Goal: Transaction & Acquisition: Purchase product/service

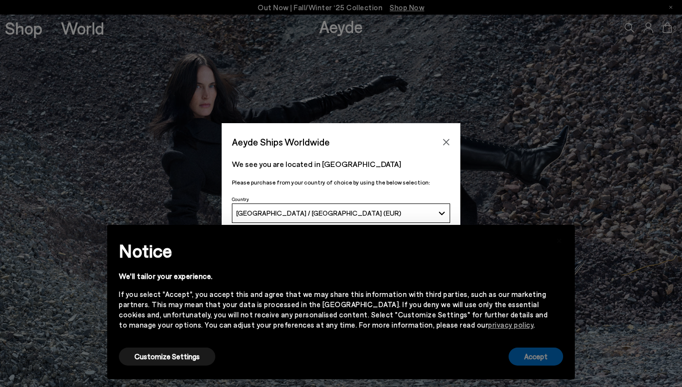
click at [530, 357] on button "Accept" at bounding box center [535, 357] width 55 height 18
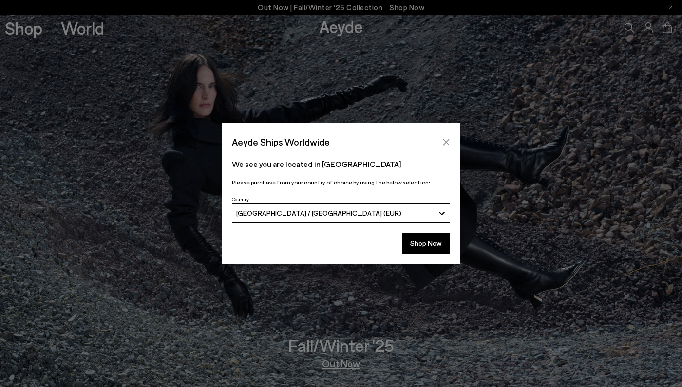
click at [442, 141] on icon "Close" at bounding box center [446, 142] width 8 height 8
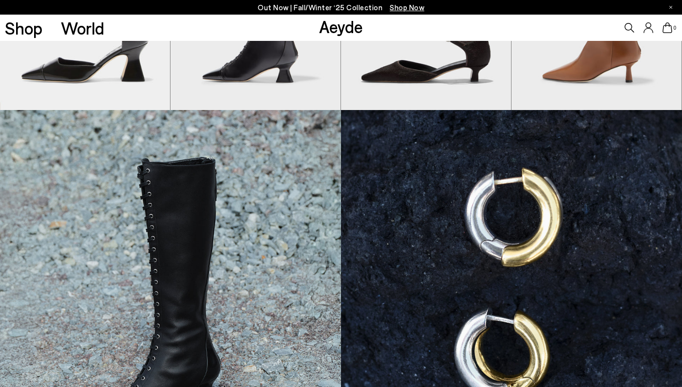
scroll to position [367, 0]
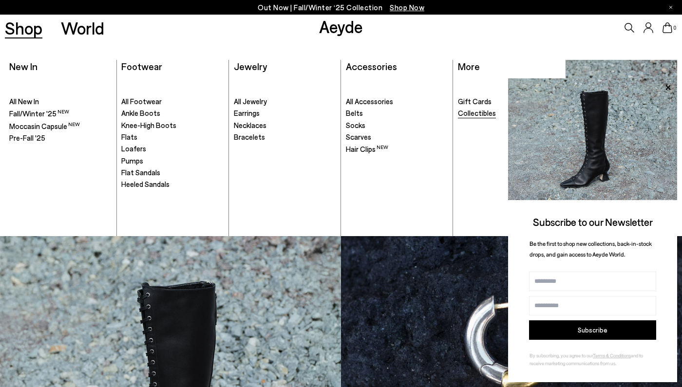
click at [481, 110] on span "Collectibles" at bounding box center [477, 113] width 38 height 9
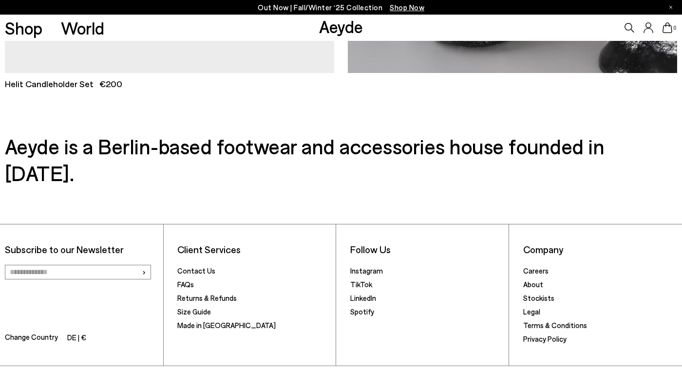
scroll to position [496, 0]
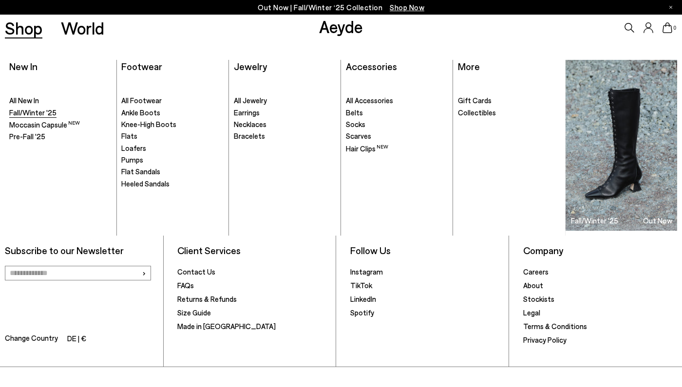
click at [30, 112] on span "Fall/Winter '25" at bounding box center [32, 112] width 47 height 9
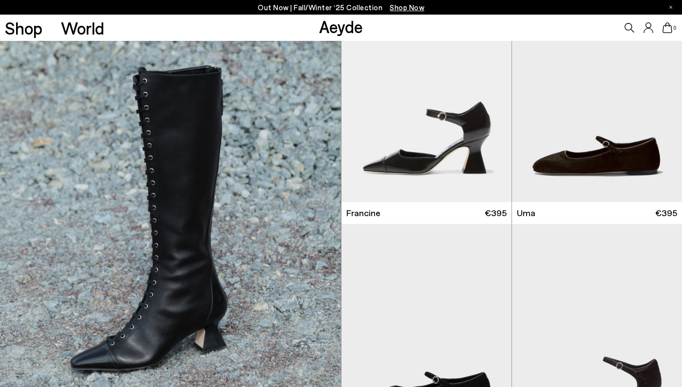
scroll to position [719, 0]
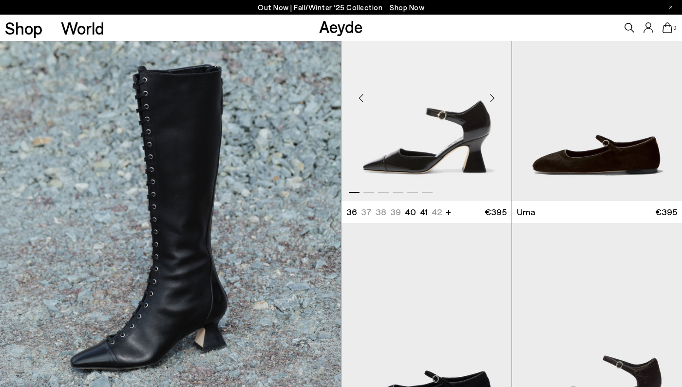
click at [406, 166] on img "1 / 6" at bounding box center [426, 94] width 170 height 214
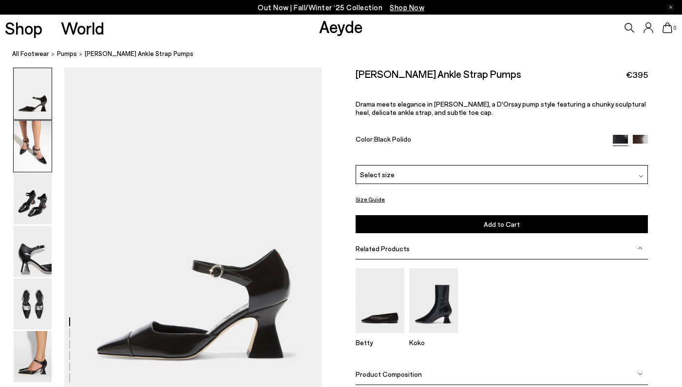
click at [37, 159] on img at bounding box center [33, 146] width 38 height 51
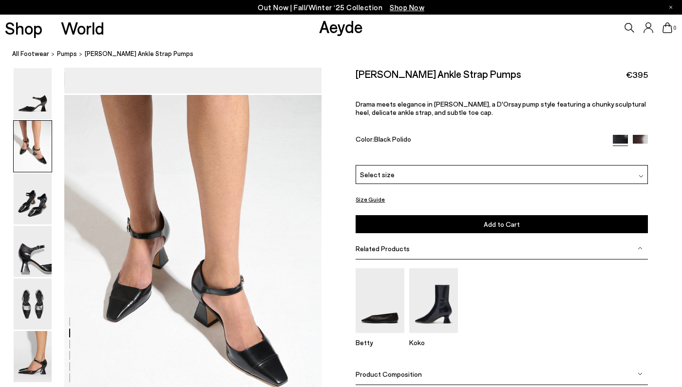
scroll to position [345, 0]
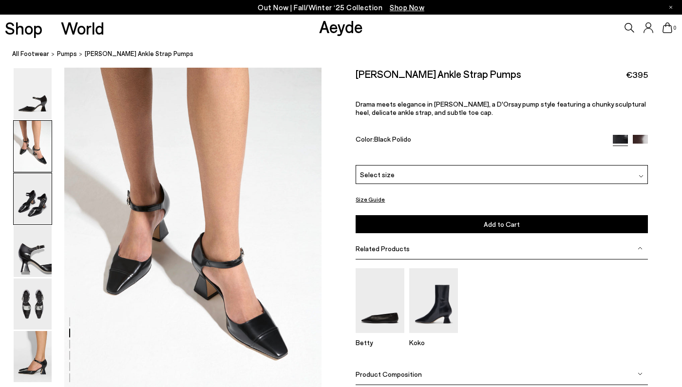
click at [33, 194] on img at bounding box center [33, 198] width 38 height 51
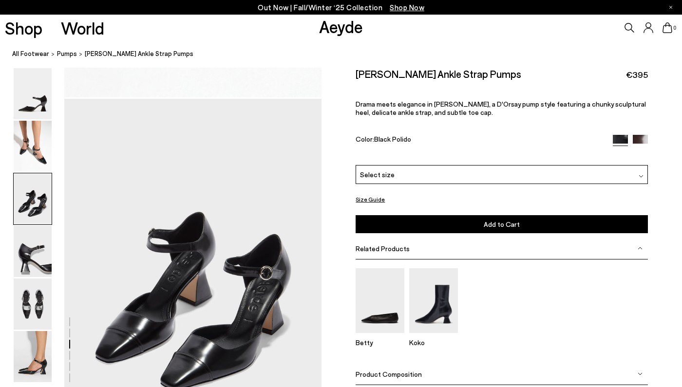
scroll to position [689, 0]
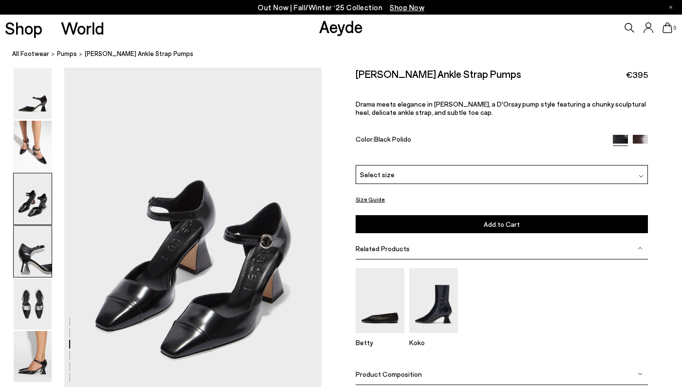
click at [32, 253] on img at bounding box center [33, 251] width 38 height 51
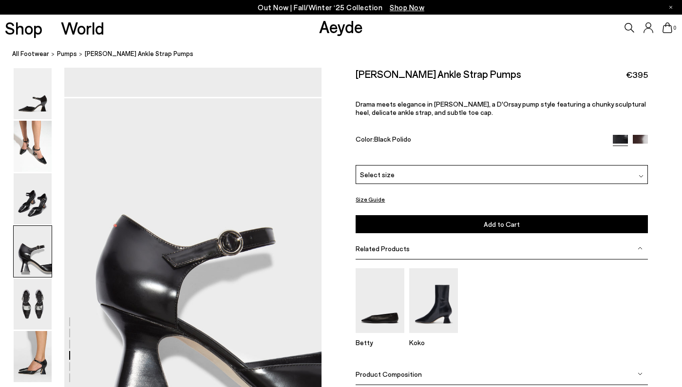
scroll to position [1033, 0]
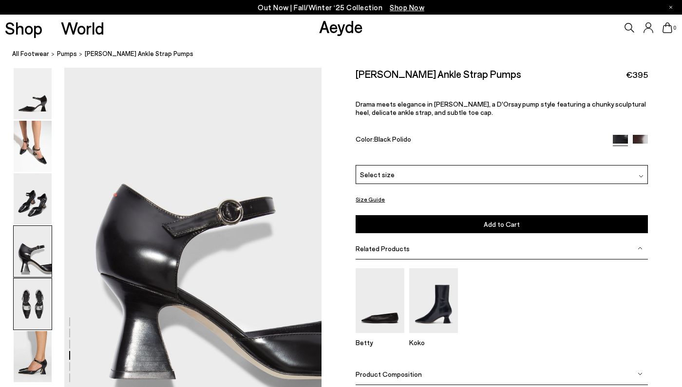
click at [27, 306] on img at bounding box center [33, 303] width 38 height 51
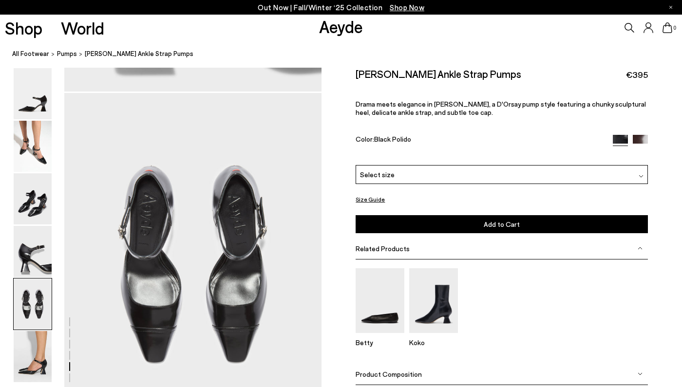
scroll to position [1378, 0]
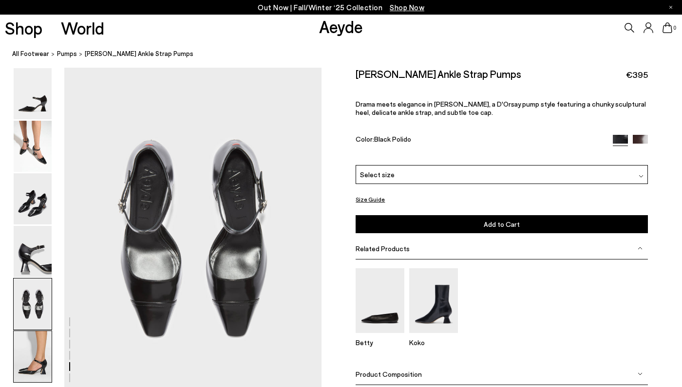
click at [27, 351] on img at bounding box center [33, 356] width 38 height 51
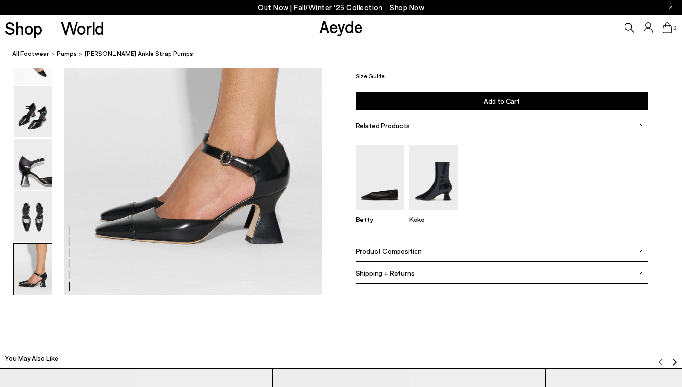
scroll to position [1620, 0]
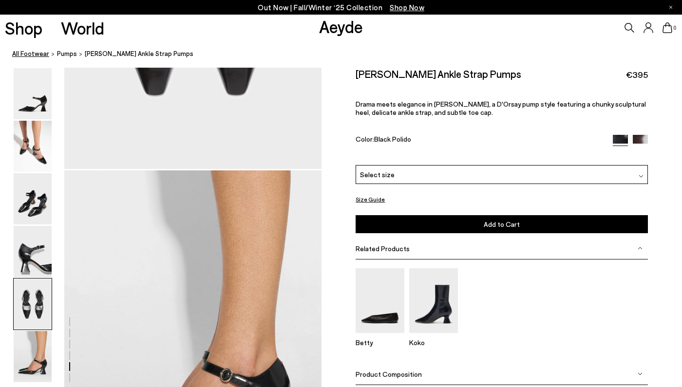
click at [37, 54] on link "All Footwear" at bounding box center [30, 54] width 37 height 10
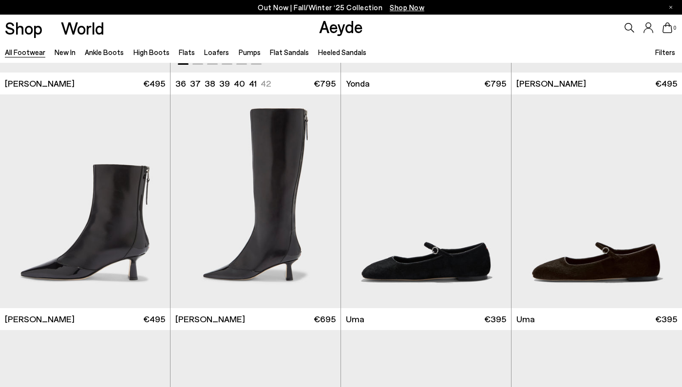
scroll to position [2324, 0]
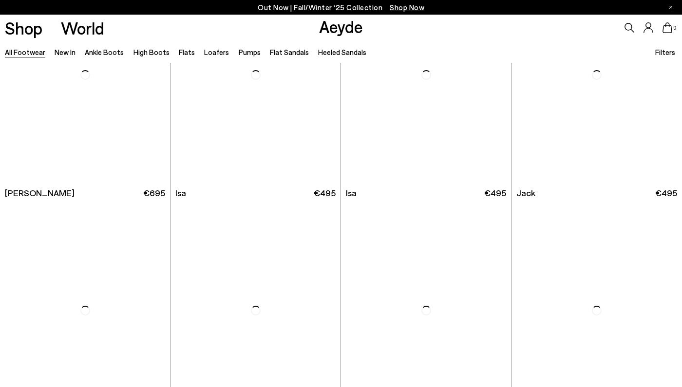
scroll to position [5745, 0]
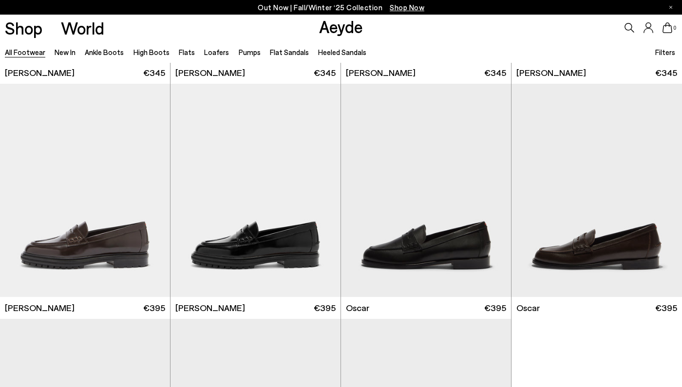
scroll to position [8026, 0]
